Goal: Information Seeking & Learning: Learn about a topic

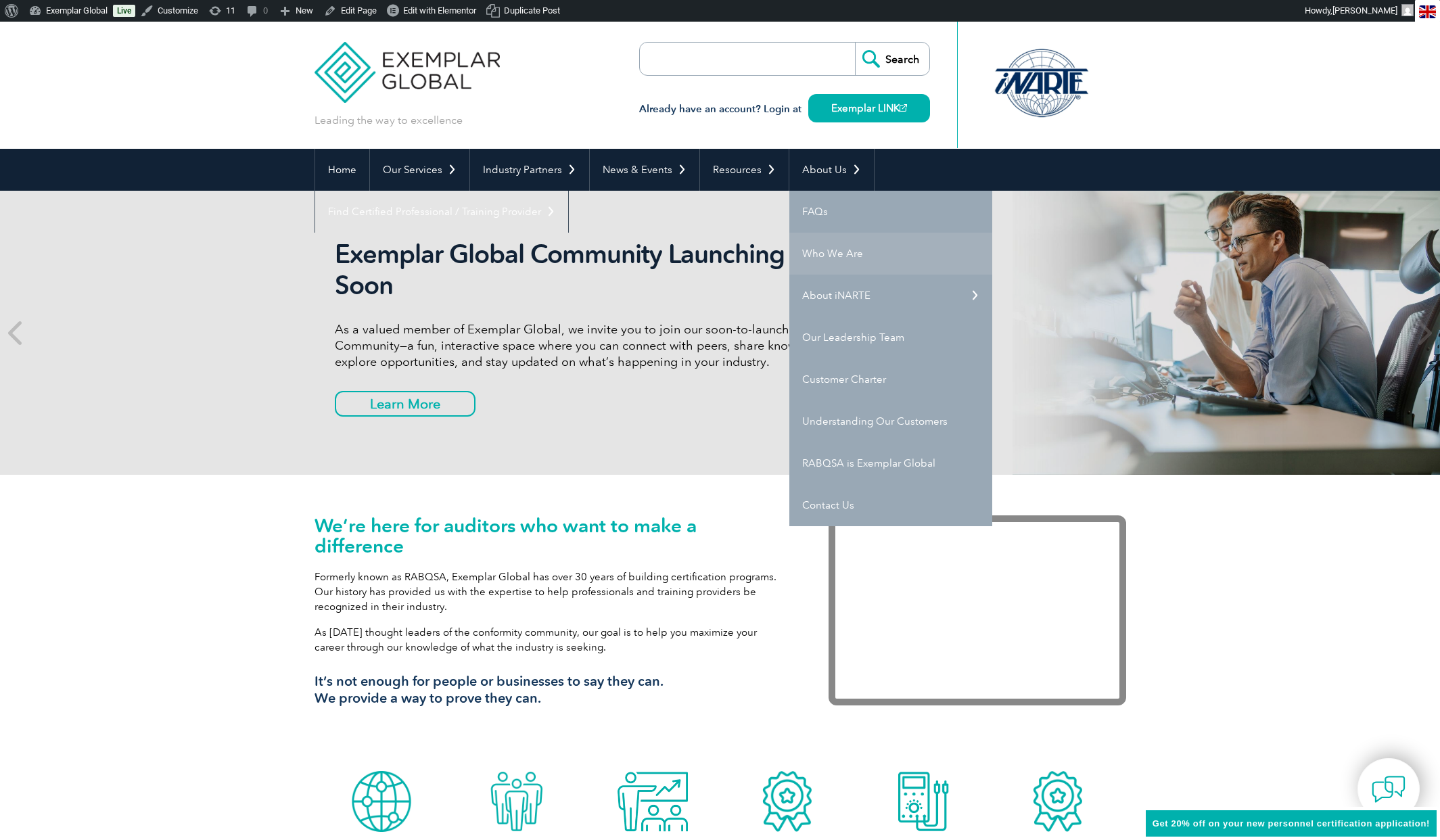
click at [826, 252] on link "Who We Are" at bounding box center [890, 253] width 203 height 42
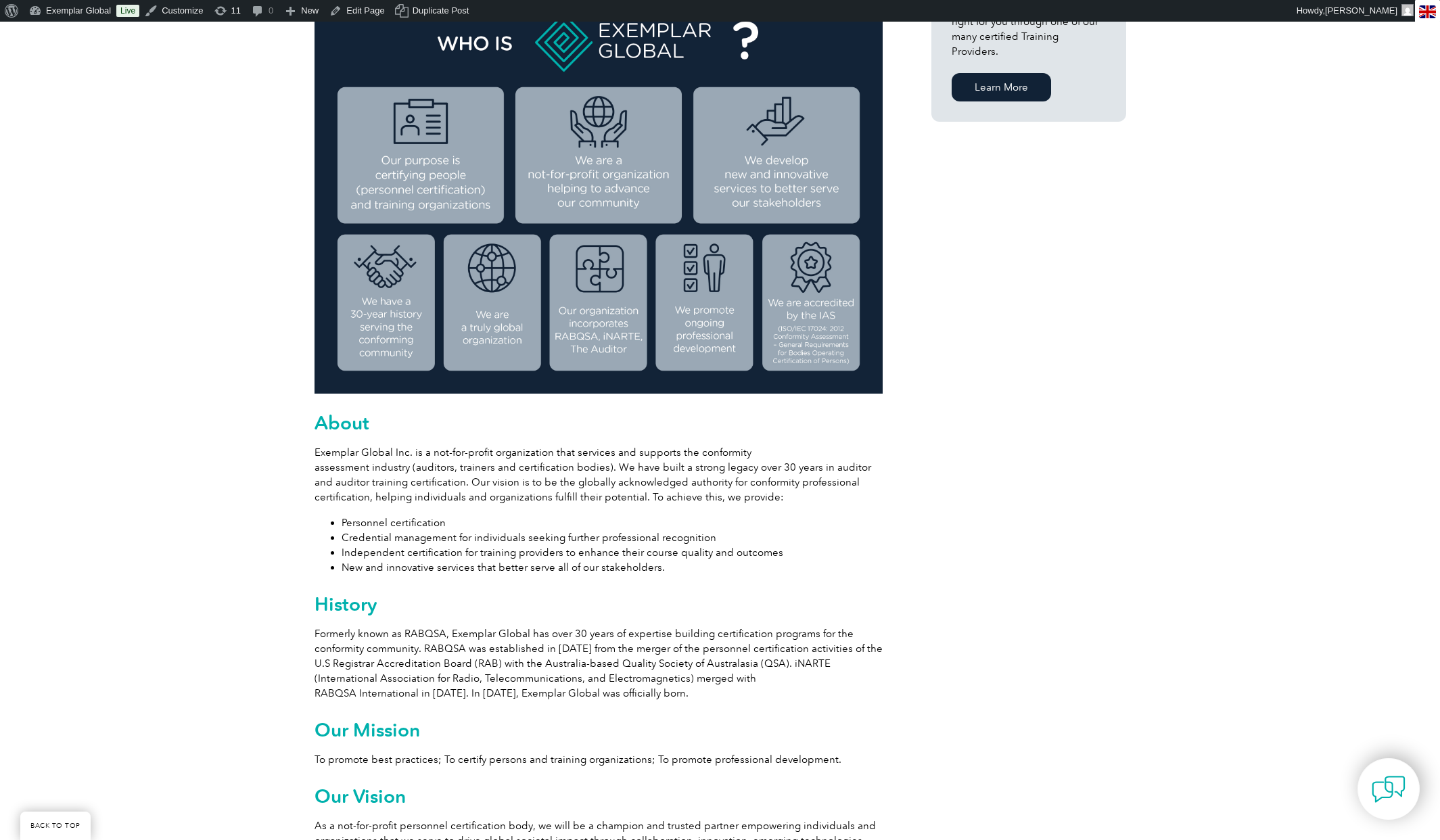
scroll to position [425, 0]
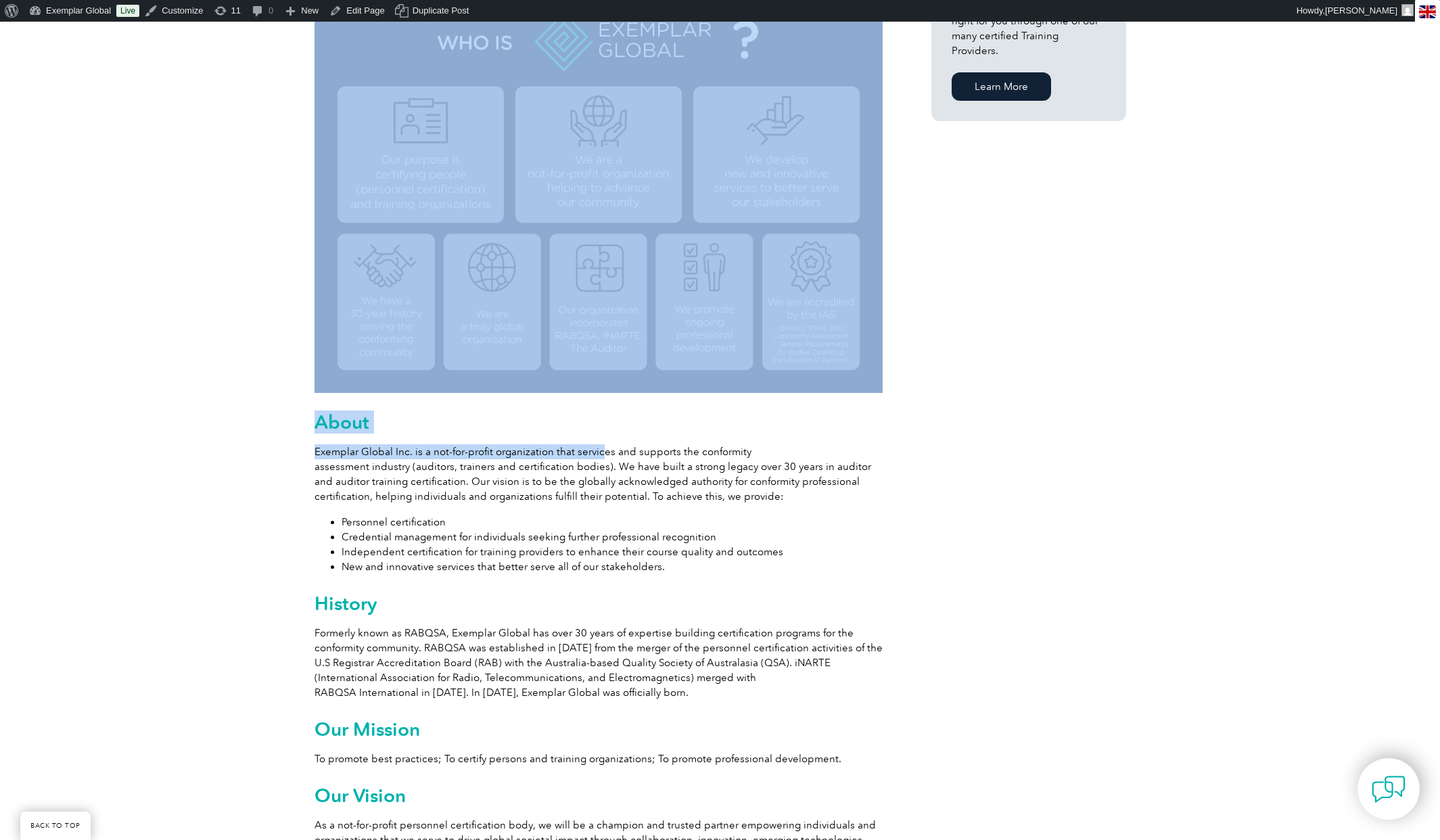
drag, startPoint x: 306, startPoint y: 456, endPoint x: 598, endPoint y: 442, distance: 292.3
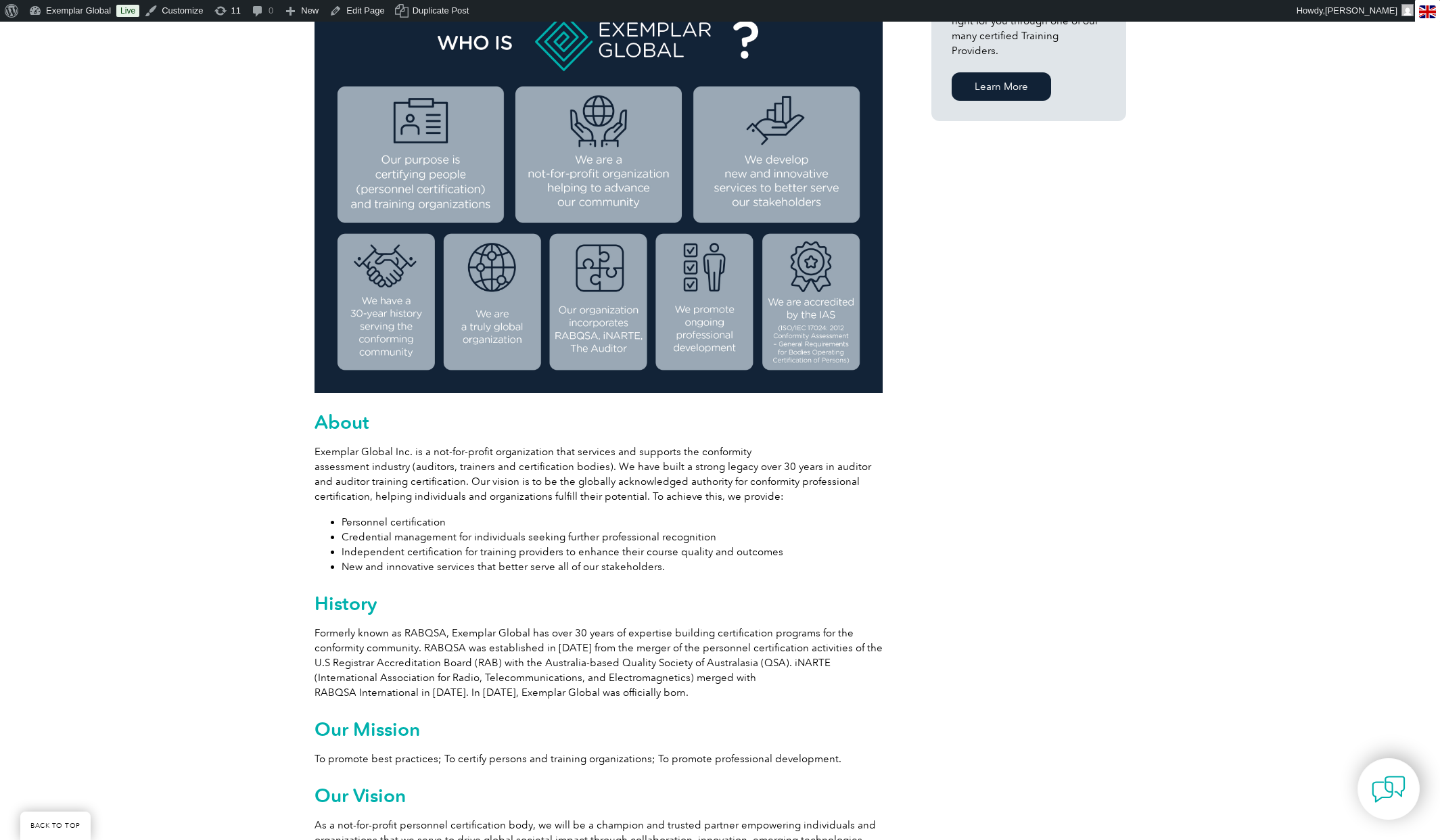
click at [859, 491] on p "Exemplar Global Inc. is a not-for-profit organization that services and support…" at bounding box center [598, 474] width 568 height 59
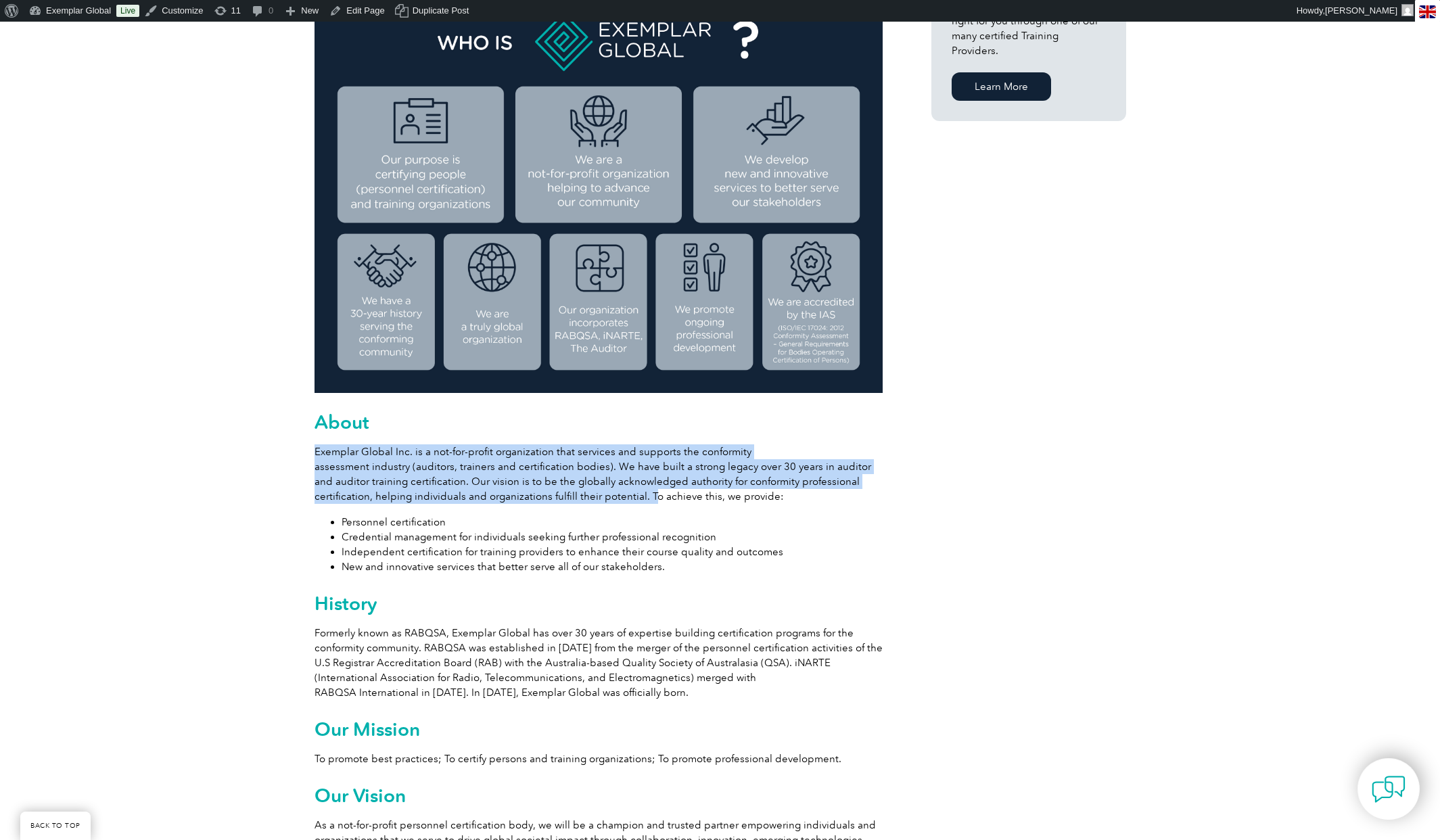
drag, startPoint x: 315, startPoint y: 449, endPoint x: 643, endPoint y: 494, distance: 331.1
click at [643, 494] on p "Exemplar Global Inc. is a not-for-profit organization that services and support…" at bounding box center [598, 474] width 568 height 59
copy p "Exemplar Global Inc. is a not-for-profit organization that services and support…"
